Goal: Task Accomplishment & Management: Use online tool/utility

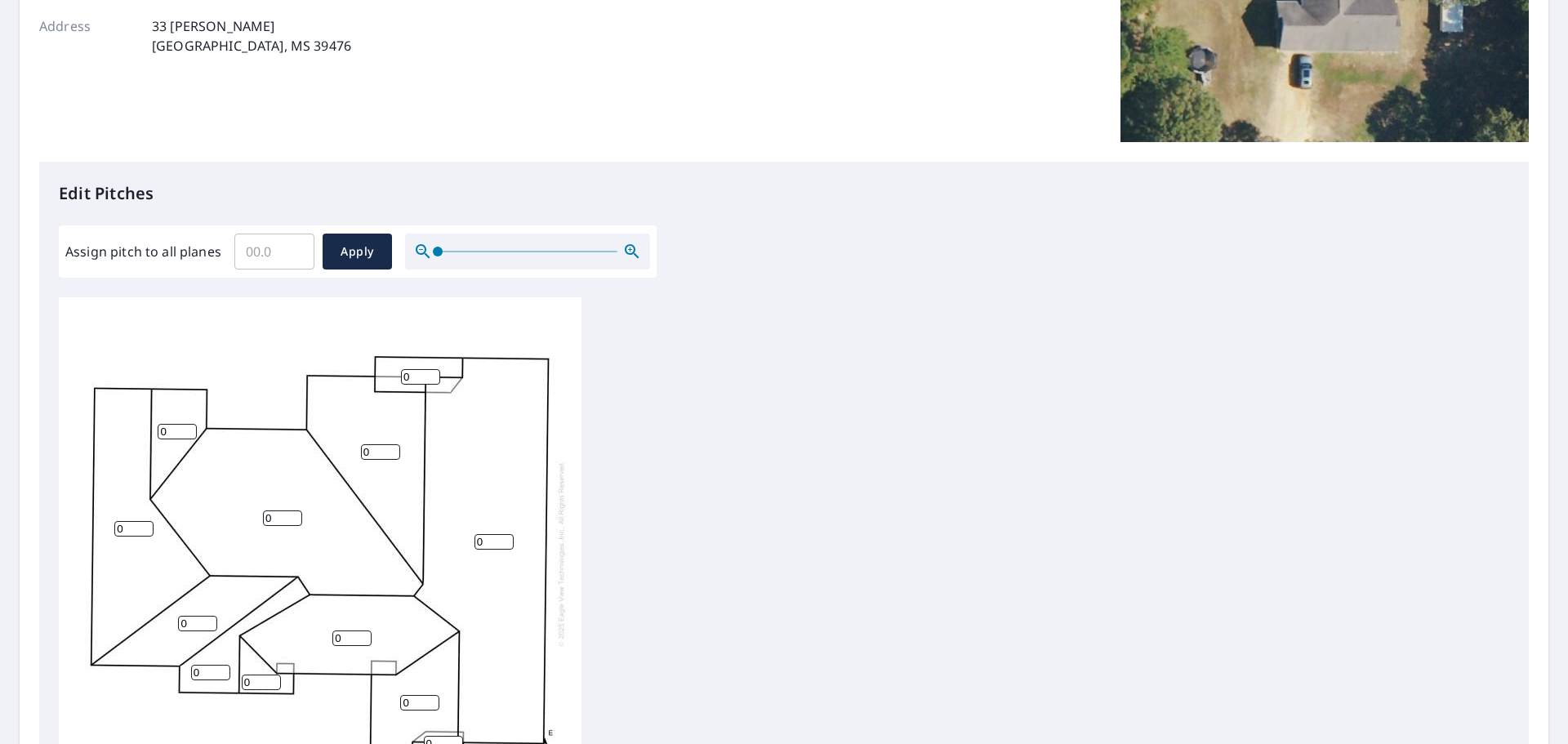
scroll to position [326, 0]
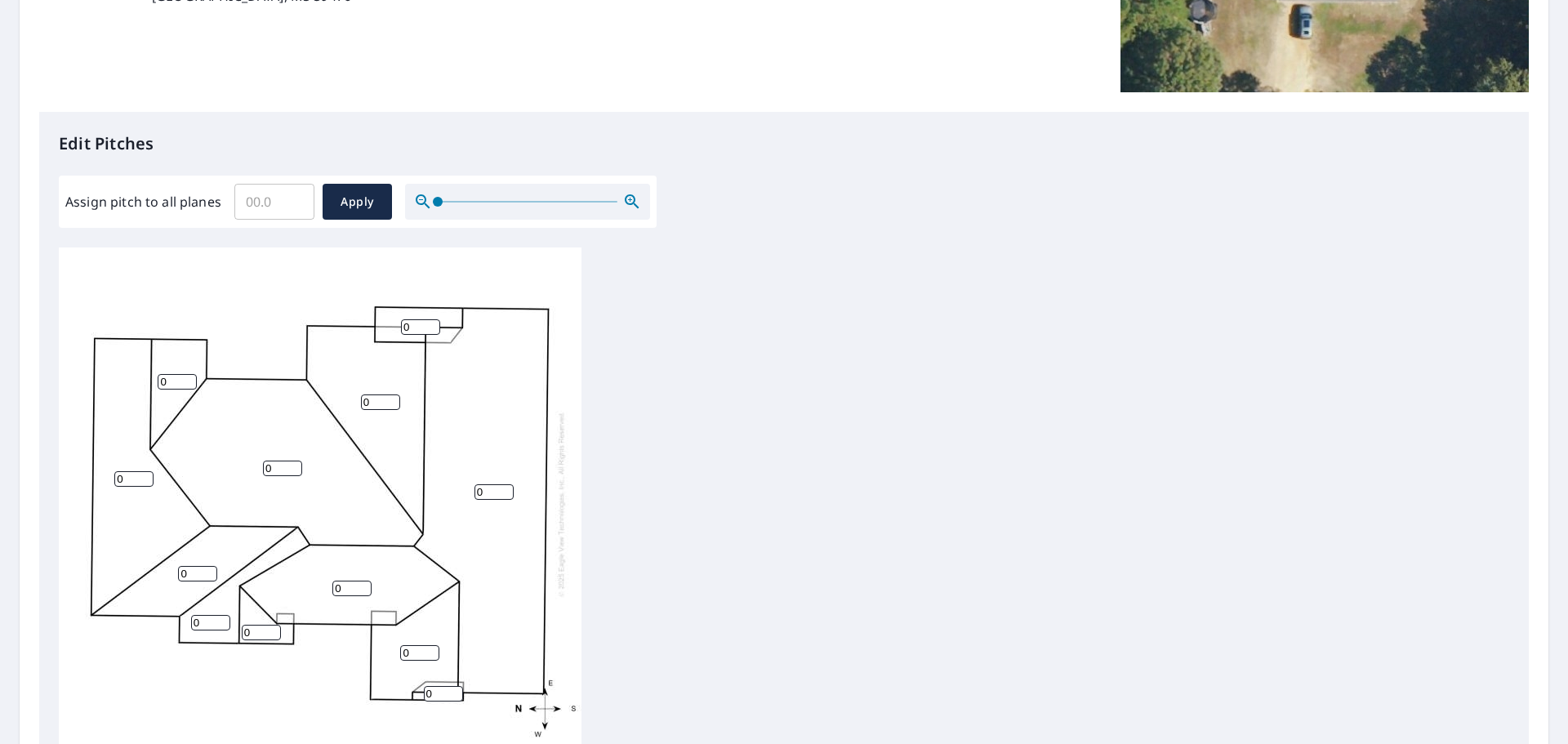
click at [265, 205] on input "Assign pitch to all planes" at bounding box center [275, 202] width 80 height 46
click at [295, 194] on input "0.1" at bounding box center [275, 202] width 80 height 46
click at [295, 194] on input "0.2" at bounding box center [275, 202] width 80 height 46
click at [295, 194] on input "0.3" at bounding box center [275, 202] width 80 height 46
click at [295, 194] on input "0.4" at bounding box center [275, 202] width 80 height 46
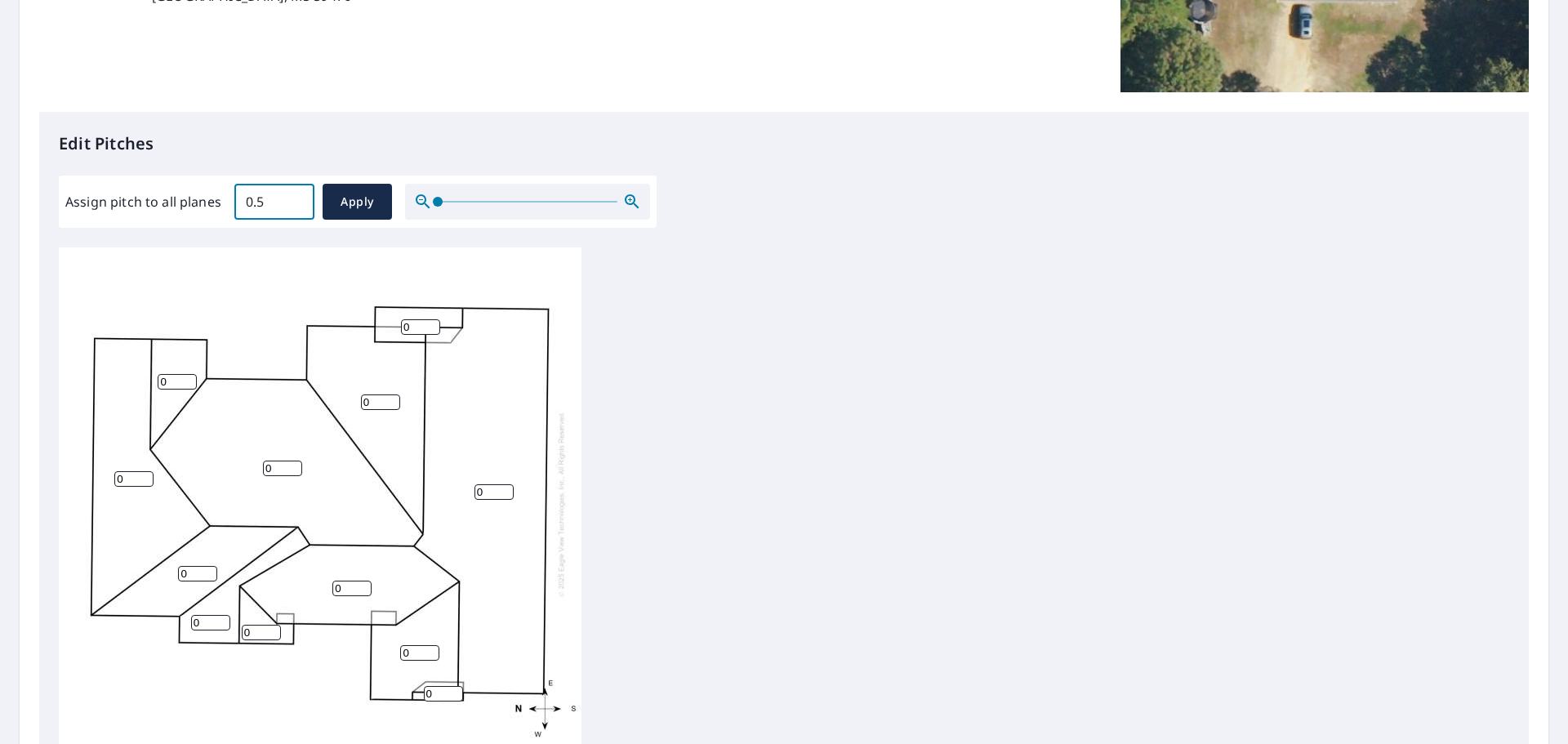
click at [295, 194] on input "0.5" at bounding box center [275, 202] width 80 height 46
click at [295, 194] on input "0.6" at bounding box center [275, 202] width 80 height 46
click at [295, 194] on input "0.7" at bounding box center [275, 202] width 80 height 46
type input "0.8"
click at [295, 194] on input "0.8" at bounding box center [275, 202] width 80 height 46
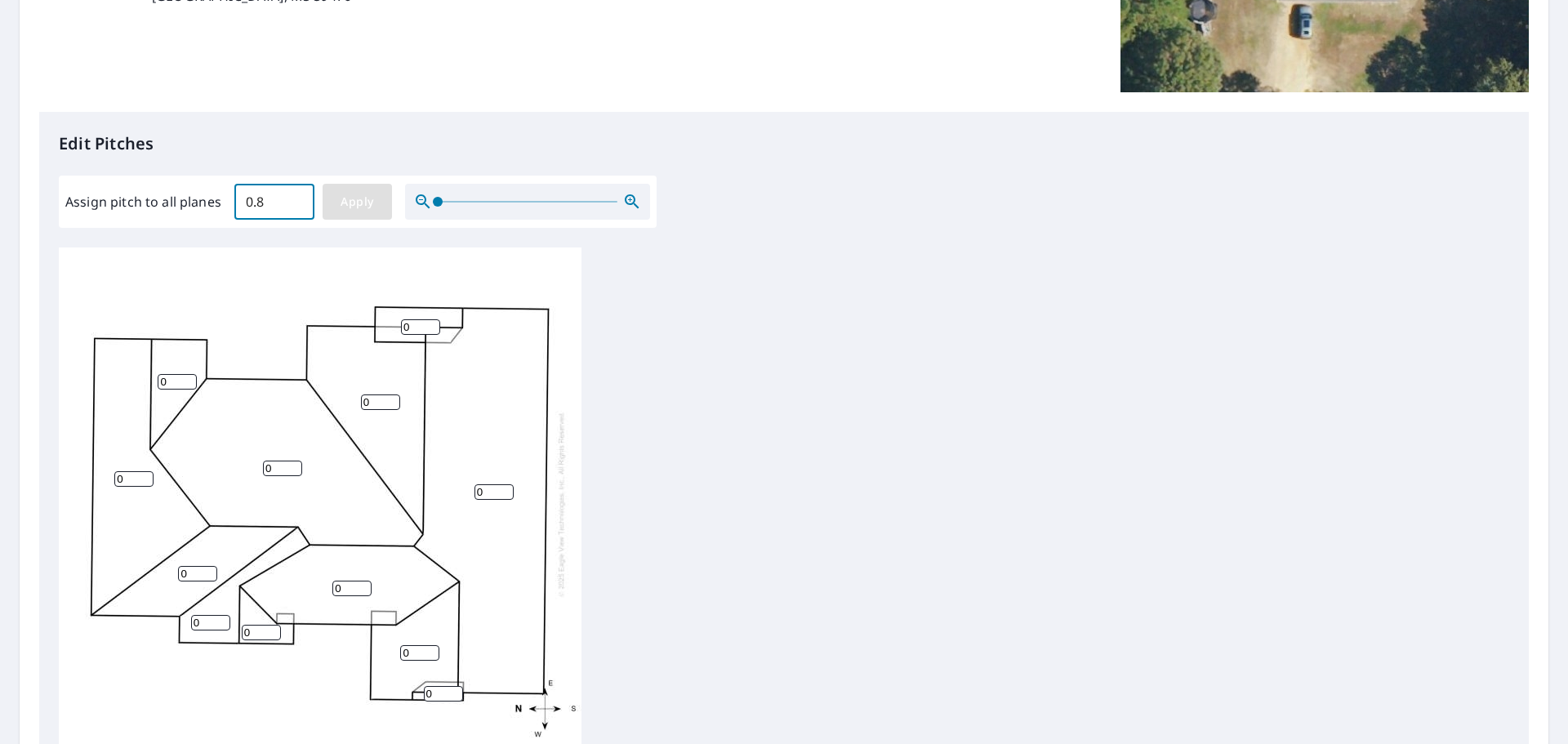
click at [357, 209] on span "Apply" at bounding box center [357, 202] width 43 height 21
type input "0.8"
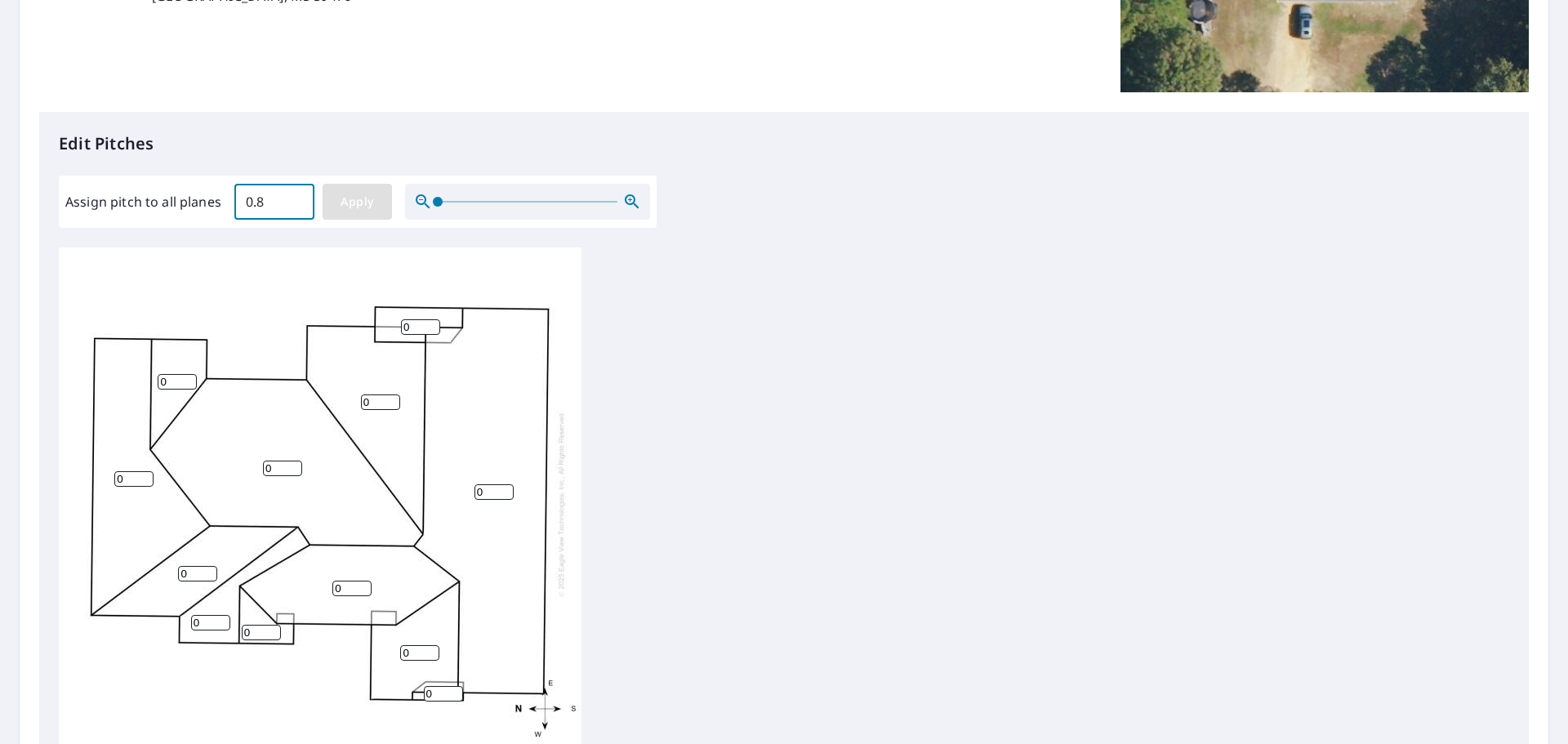
type input "0.8"
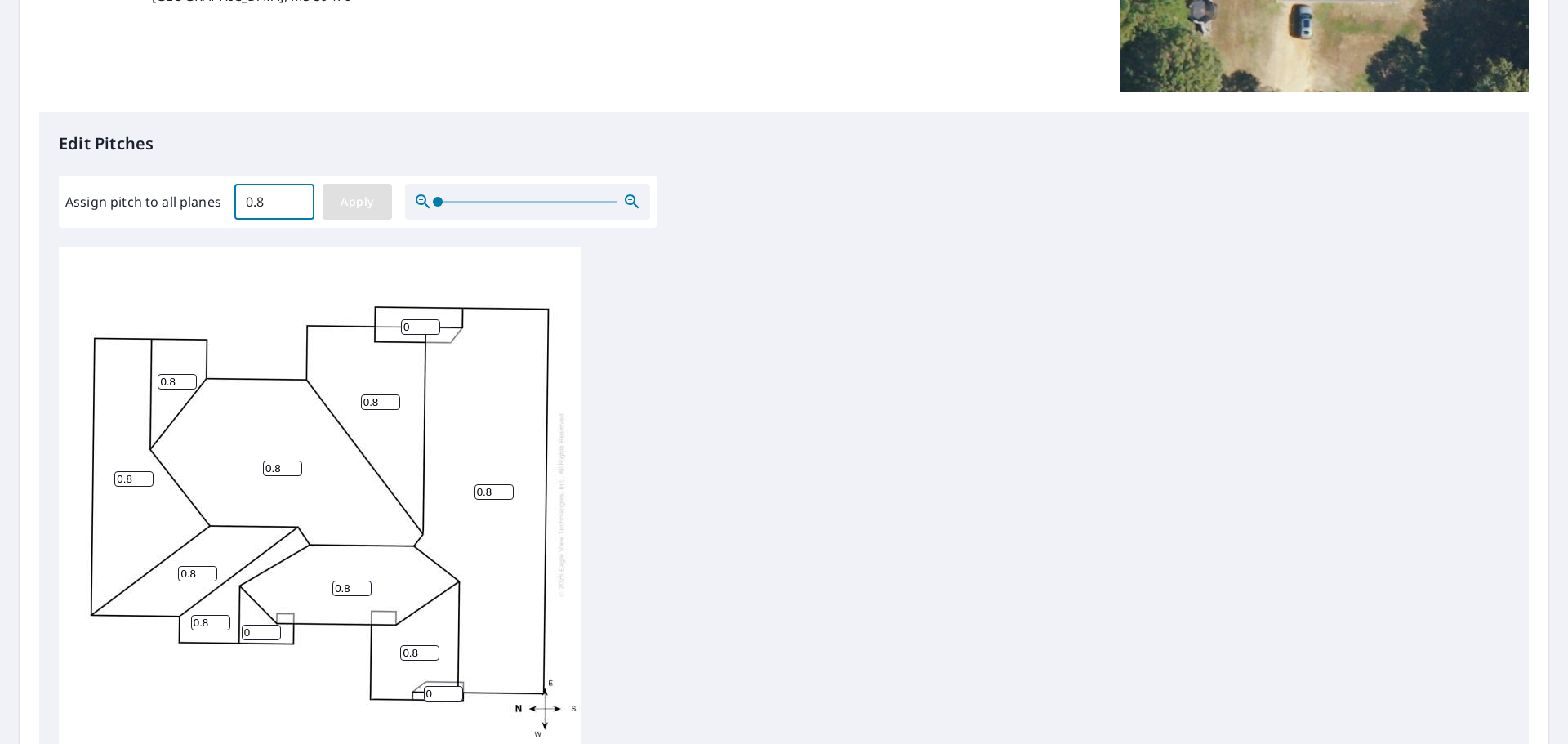
type input "0.8"
click at [257, 203] on input "0.8" at bounding box center [275, 202] width 80 height 46
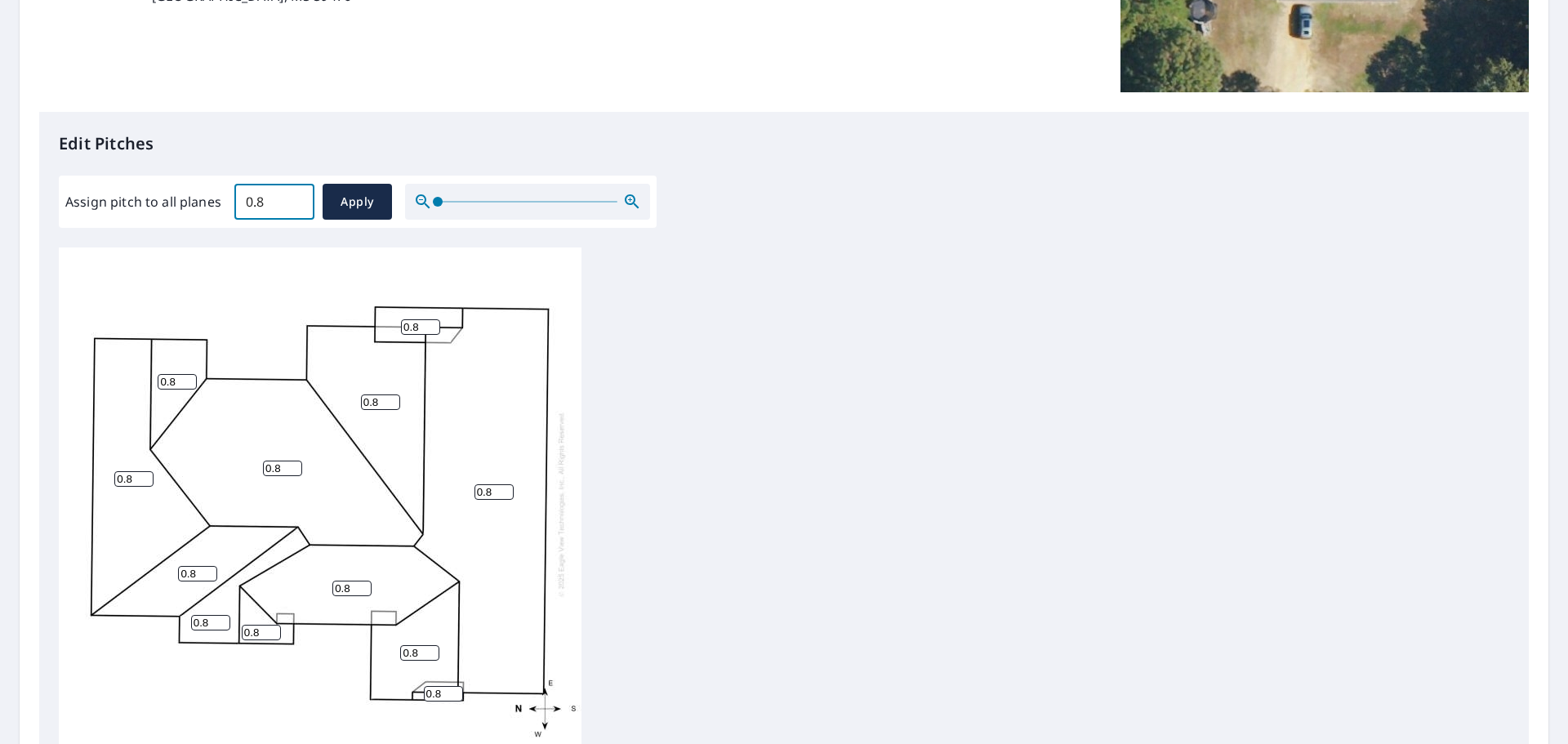
click at [257, 203] on input "0.8" at bounding box center [275, 202] width 80 height 46
type input "8"
click at [341, 200] on span "Apply" at bounding box center [357, 202] width 43 height 21
type input "8"
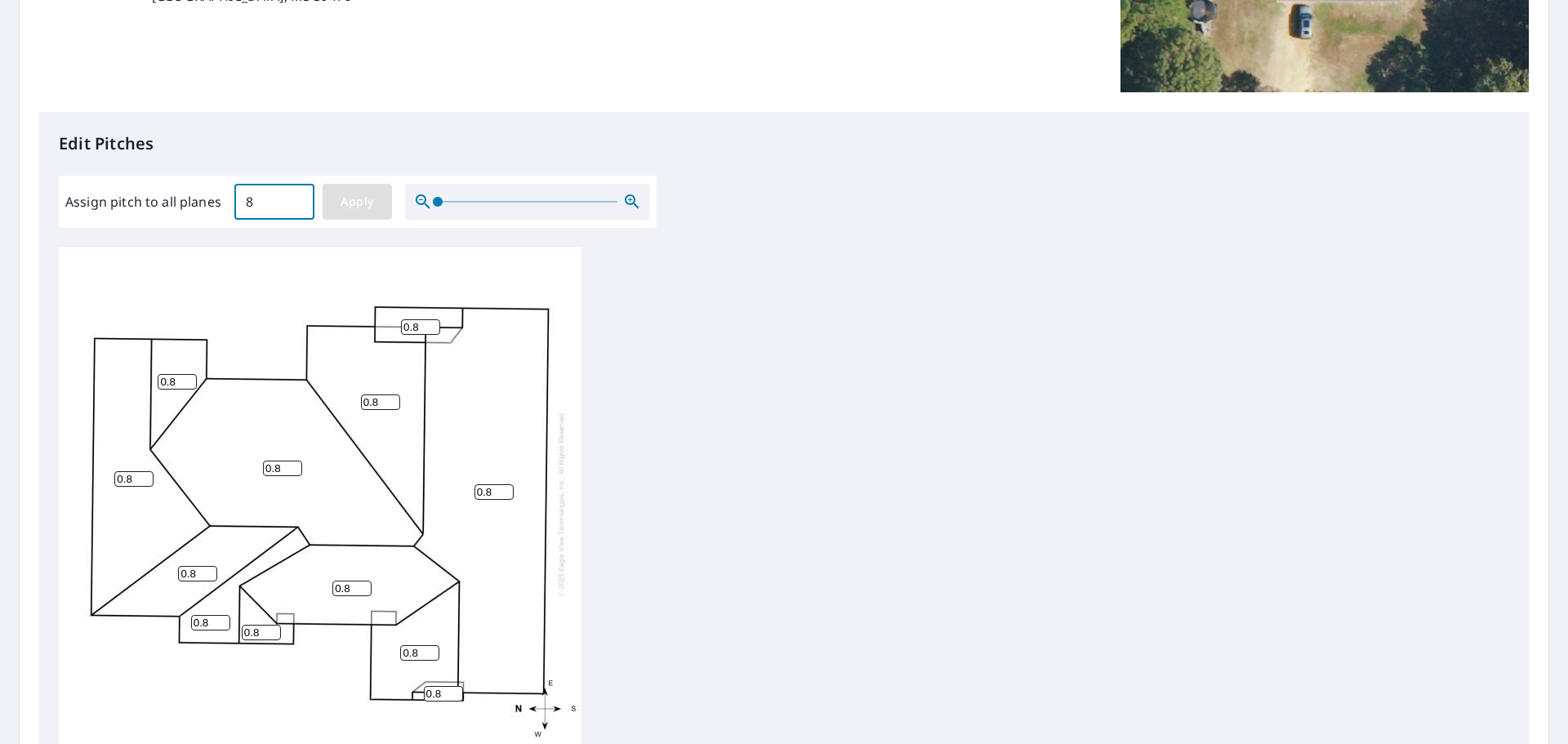
type input "8"
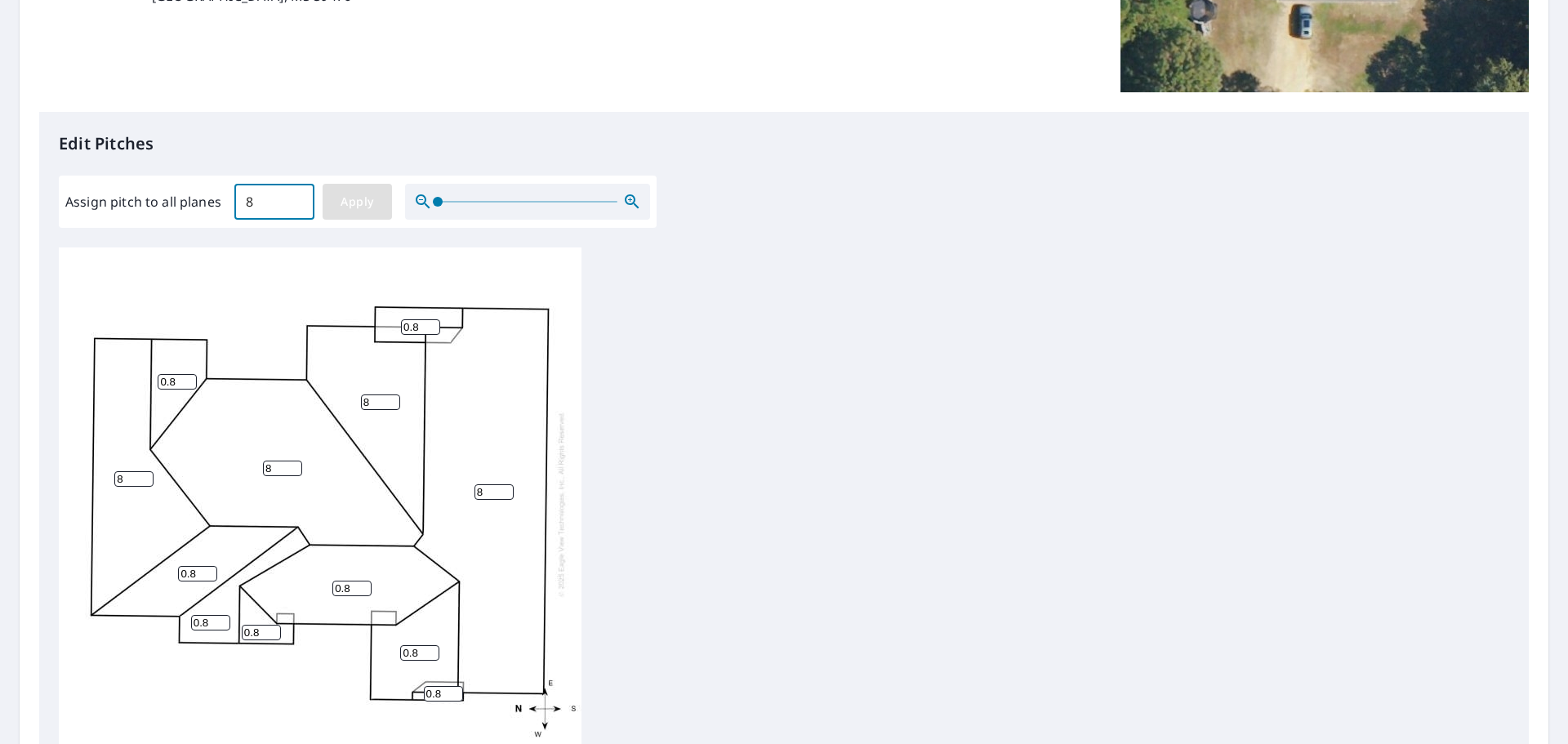
type input "8"
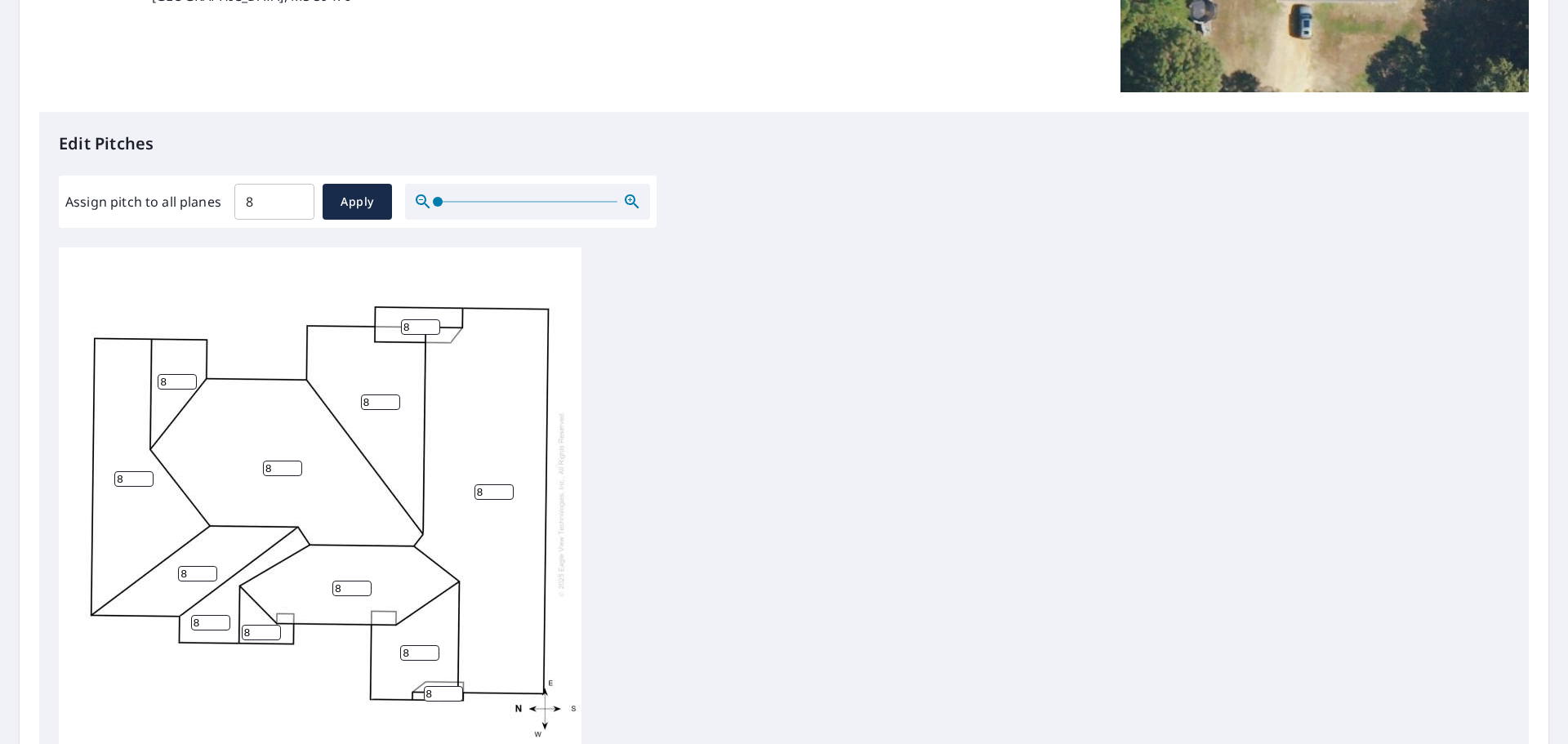
click at [764, 395] on div "8 8 8 8 8 8 8 8 8 8 8 8" at bounding box center [784, 504] width 1451 height 513
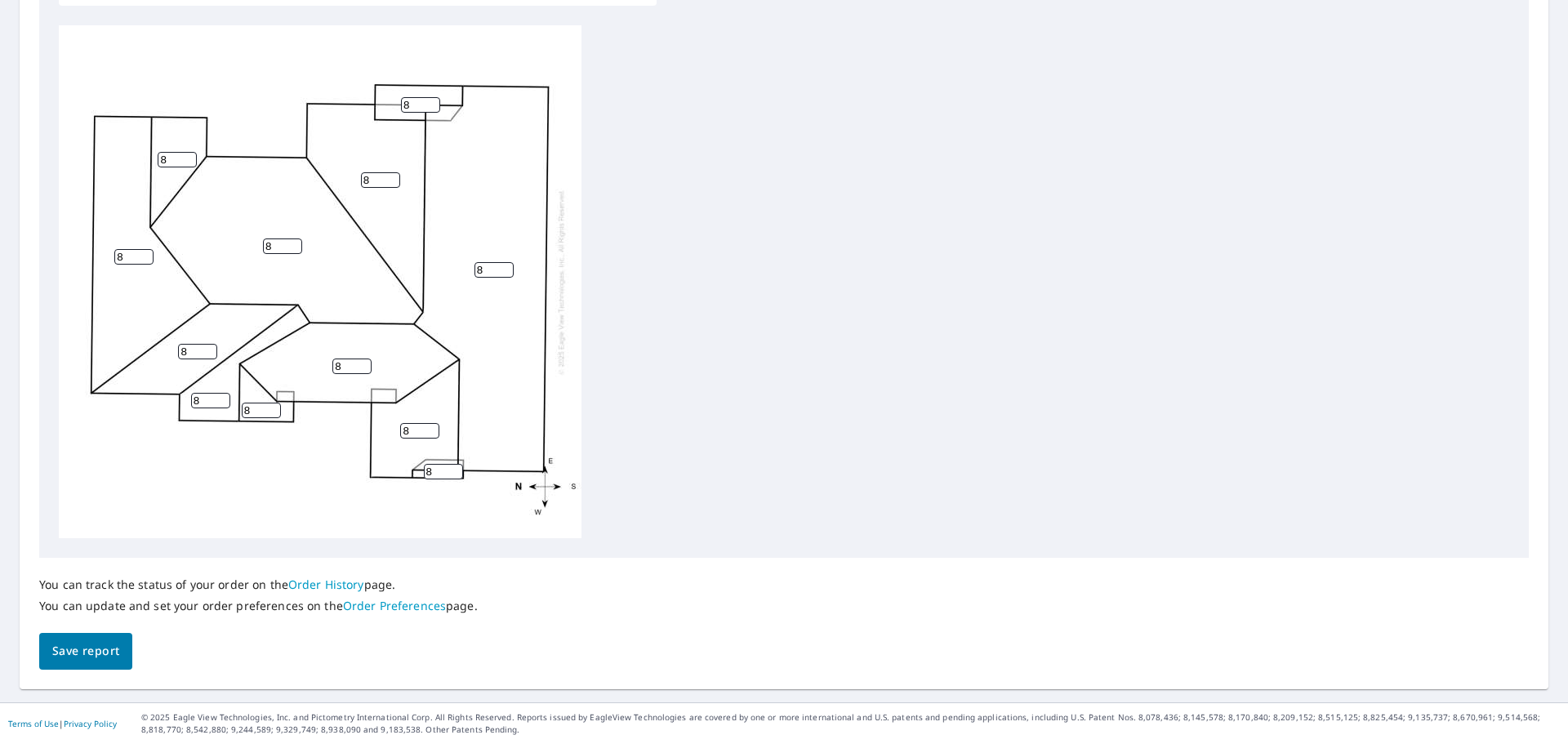
drag, startPoint x: 74, startPoint y: 647, endPoint x: 254, endPoint y: 596, distance: 187.1
click at [74, 647] on span "Save report" at bounding box center [86, 650] width 67 height 21
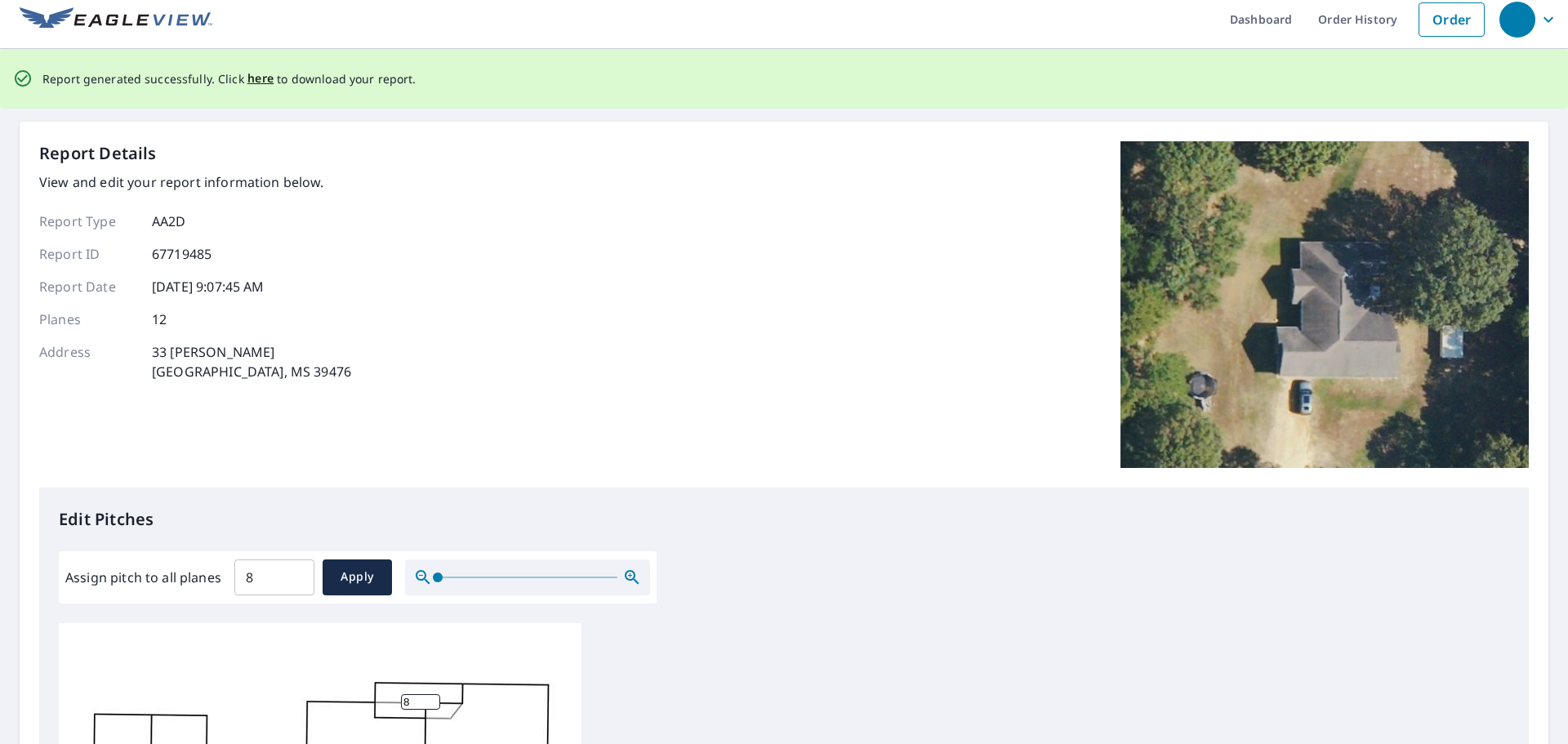
scroll to position [0, 0]
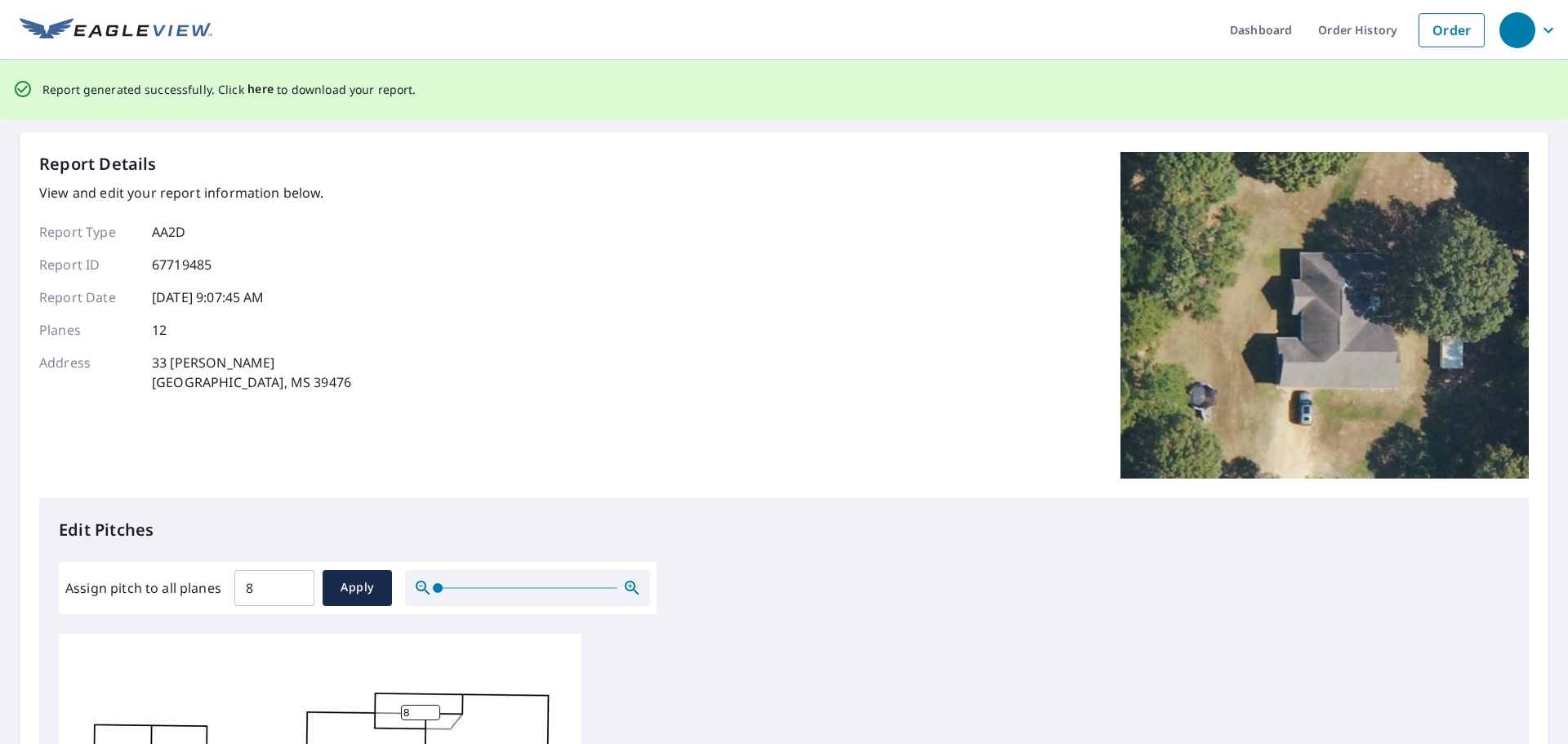
click at [248, 83] on span "here" at bounding box center [261, 89] width 27 height 21
click at [258, 89] on span "here" at bounding box center [261, 89] width 27 height 21
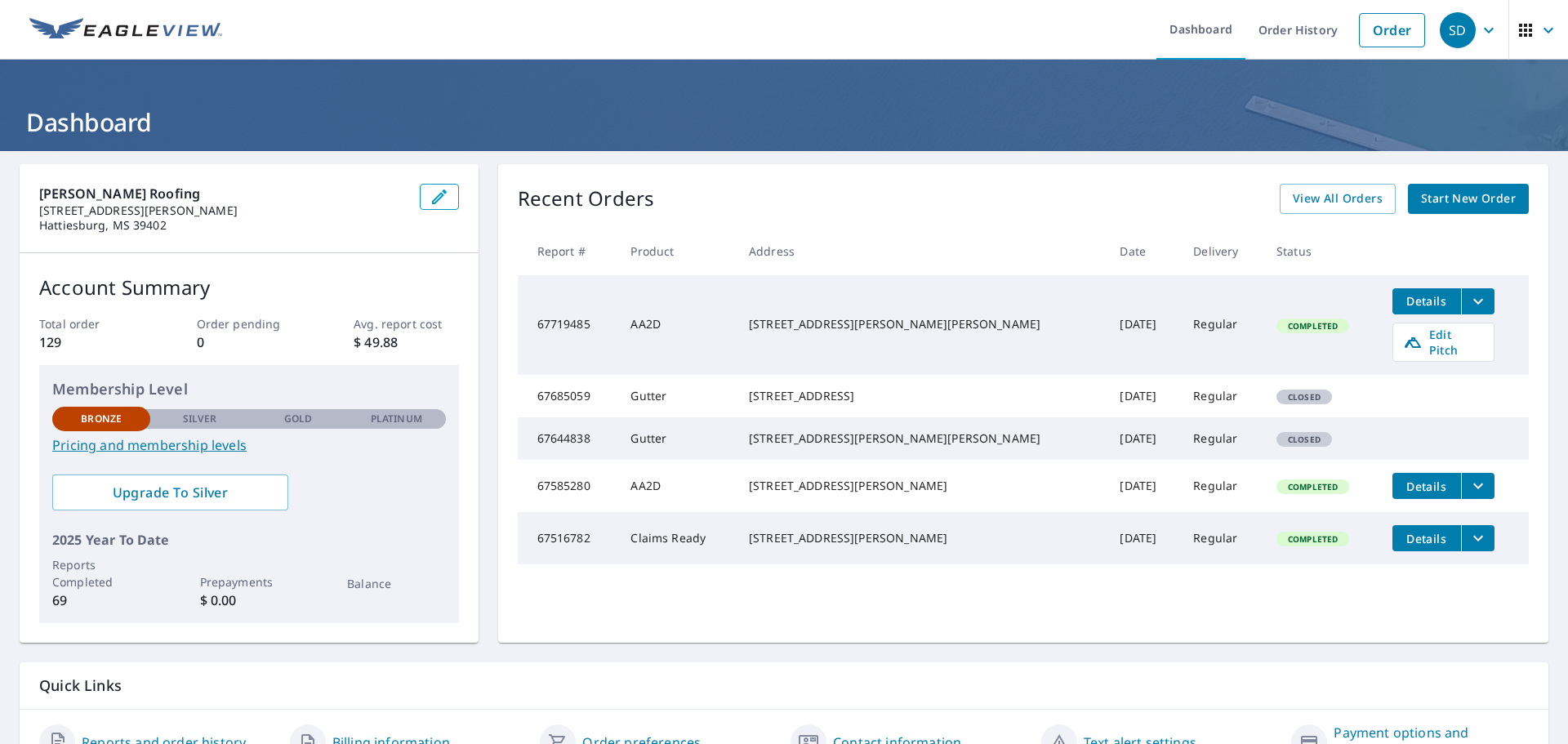
click at [1469, 299] on icon "filesDropdownBtn-67719485" at bounding box center [1479, 301] width 20 height 20
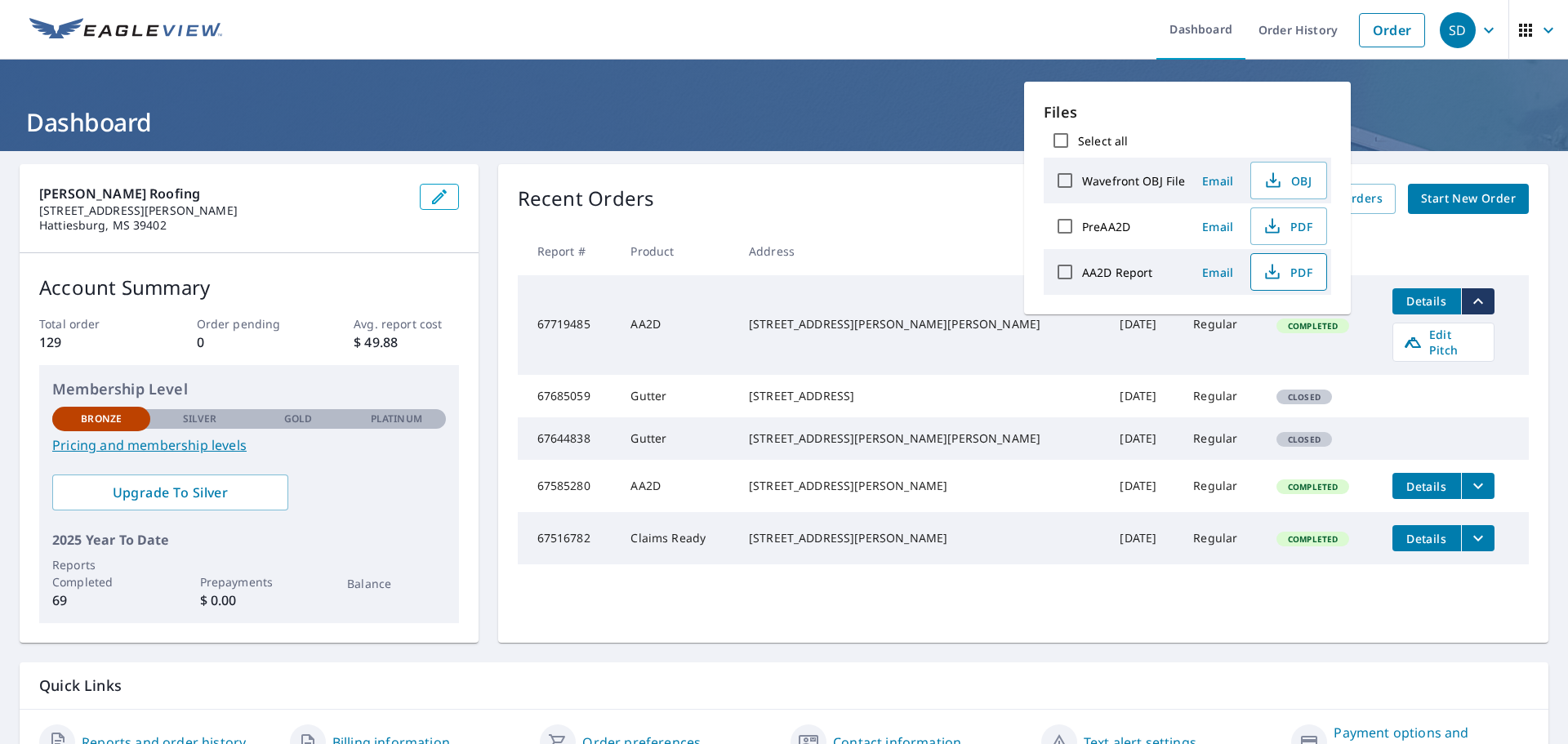
click at [1291, 272] on span "PDF" at bounding box center [1287, 272] width 53 height 20
